Goal: Find specific page/section: Find specific page/section

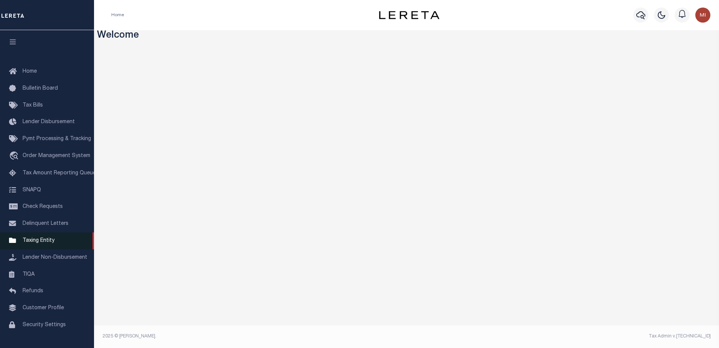
click at [40, 243] on span "Taxing Entity" at bounding box center [39, 240] width 32 height 5
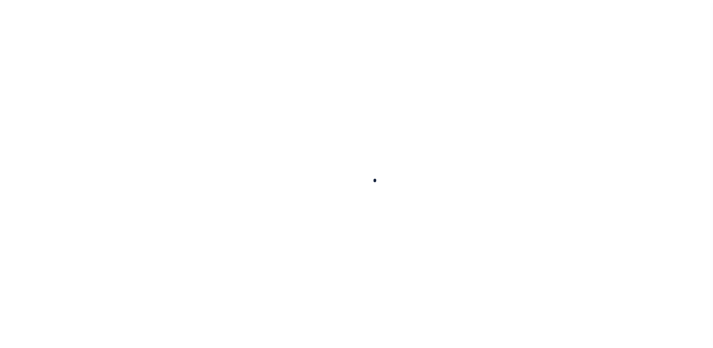
select select
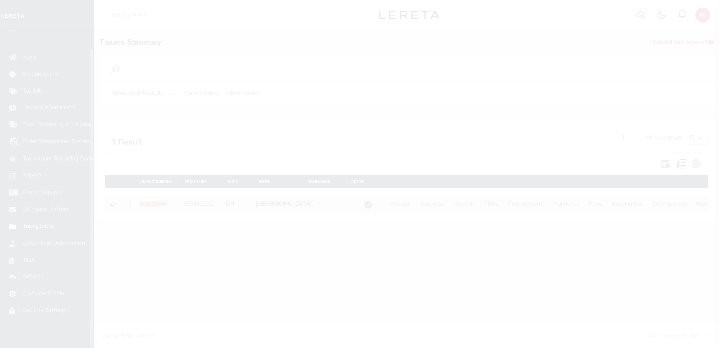
scroll to position [19, 0]
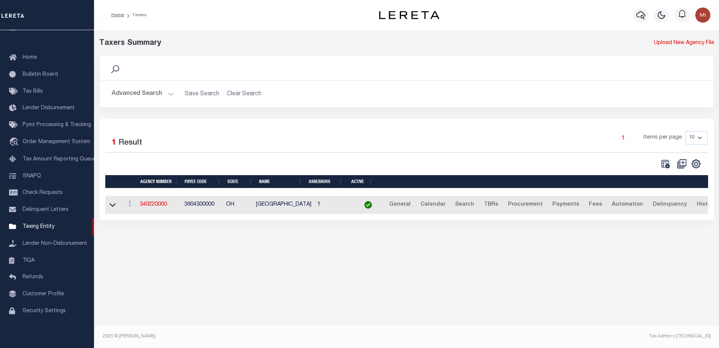
click at [150, 96] on button "Advanced Search" at bounding box center [143, 94] width 62 height 15
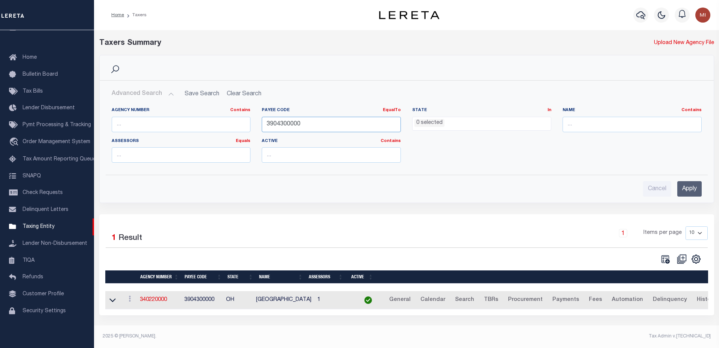
drag, startPoint x: 309, startPoint y: 124, endPoint x: 158, endPoint y: 126, distance: 151.2
click at [153, 126] on div "Agency Number Contains Contains Is Payee Code EqualTo Equals Is Not Equal To Is…" at bounding box center [406, 137] width 601 height 61
paste input "483038"
type input "4830380000"
click at [685, 187] on input "Apply" at bounding box center [689, 188] width 24 height 15
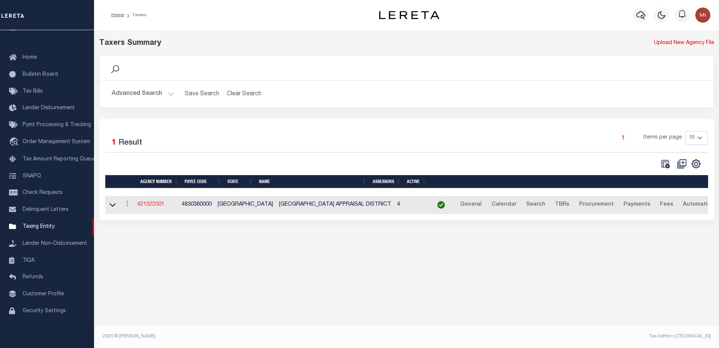
click at [156, 205] on link "421522001" at bounding box center [150, 204] width 27 height 5
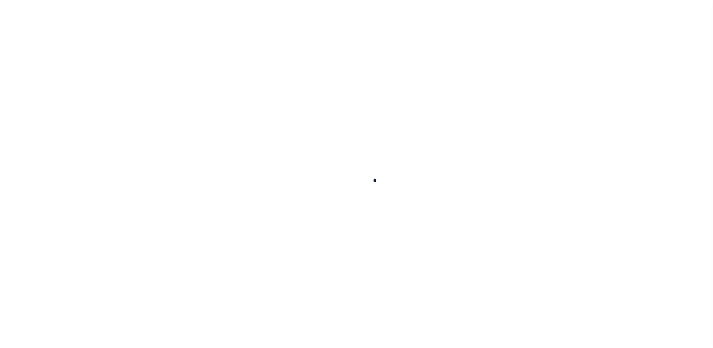
select select
checkbox input "false"
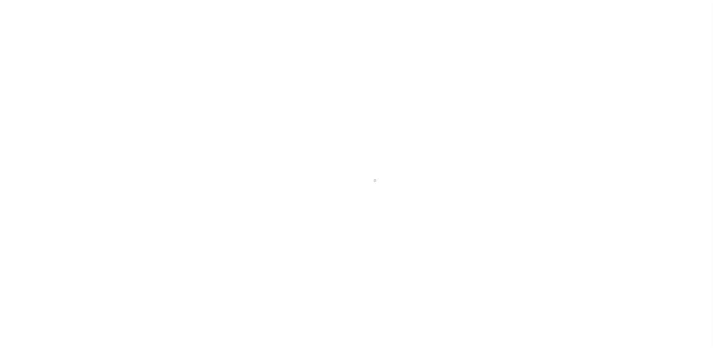
checkbox input "false"
type input "4830380000"
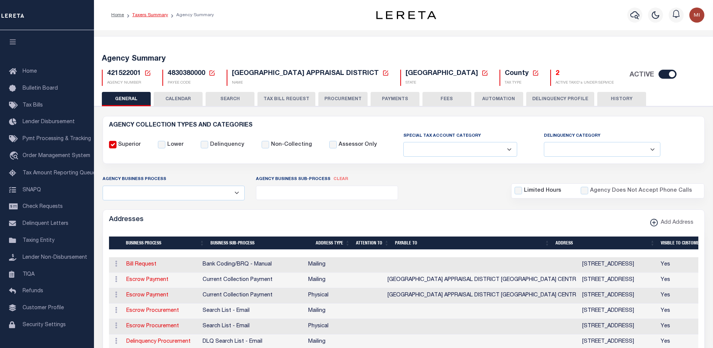
click at [138, 14] on link "Taxers Summary" at bounding box center [150, 15] width 36 height 5
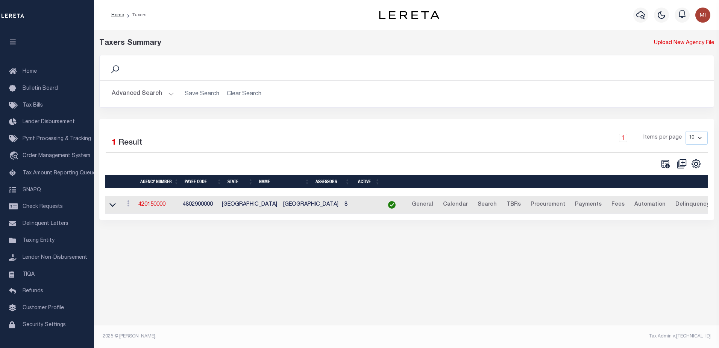
click at [146, 95] on button "Advanced Search" at bounding box center [143, 94] width 62 height 15
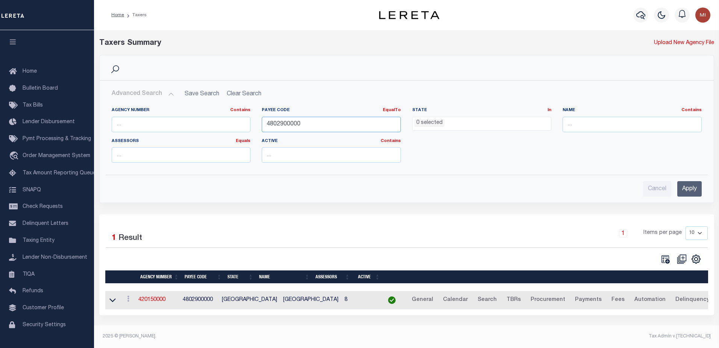
drag, startPoint x: 313, startPoint y: 125, endPoint x: 213, endPoint y: 131, distance: 99.8
click at [210, 131] on div "Agency Number Contains Contains Is Payee Code EqualTo Equals Is Not Equal To Is…" at bounding box center [406, 137] width 601 height 61
paste input "423"
type input "4842300000"
drag, startPoint x: 688, startPoint y: 190, endPoint x: 654, endPoint y: 203, distance: 36.1
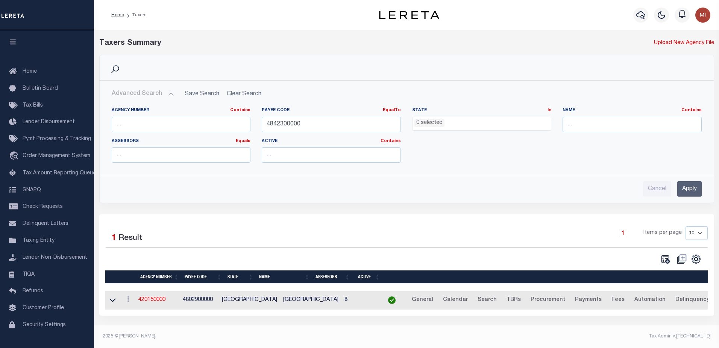
click at [688, 190] on input "Apply" at bounding box center [689, 188] width 24 height 15
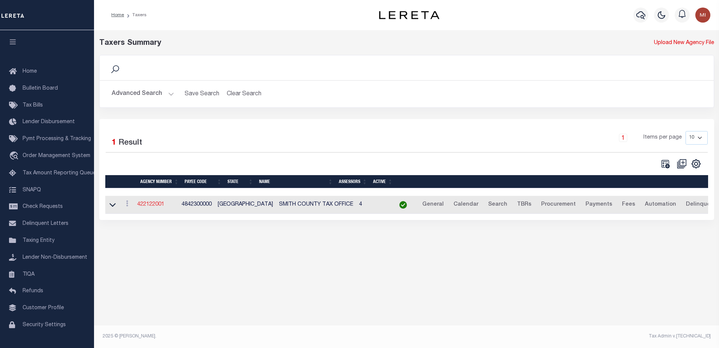
click at [157, 203] on link "422122001" at bounding box center [150, 204] width 27 height 5
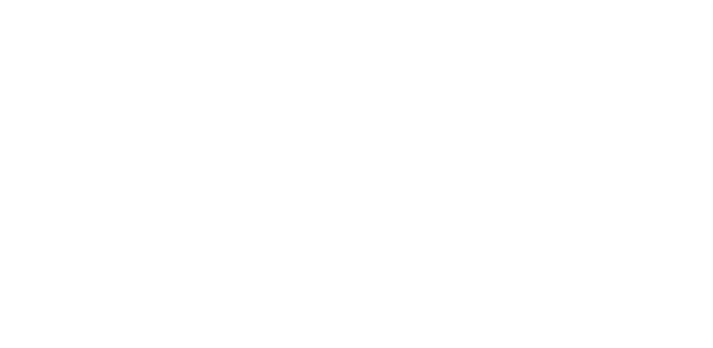
select select
